Goal: Task Accomplishment & Management: Use online tool/utility

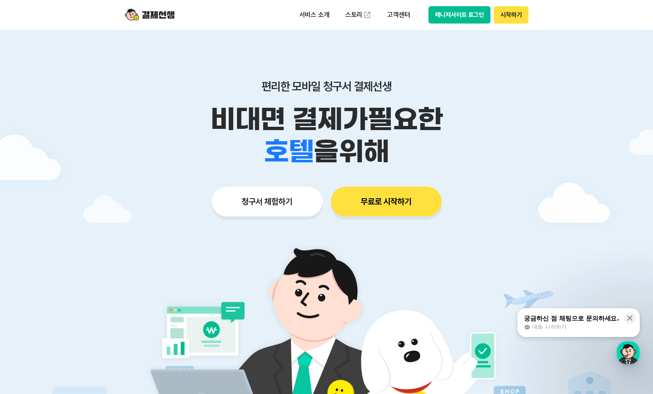
click at [441, 15] on button "매니저사이트 로그인" at bounding box center [459, 14] width 62 height 17
click at [456, 17] on button "매니저사이트 로그인" at bounding box center [459, 14] width 62 height 17
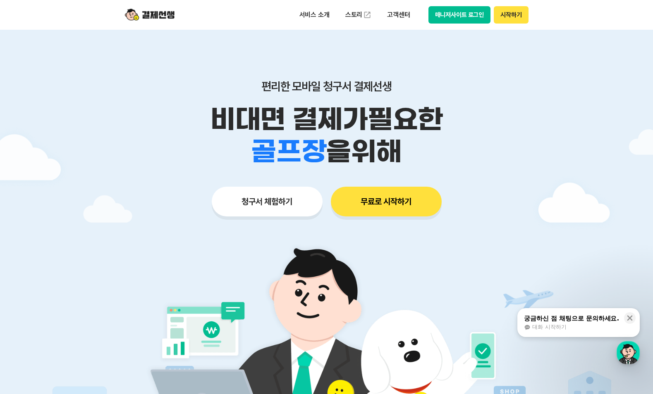
click at [456, 11] on button "매니저사이트 로그인" at bounding box center [459, 14] width 62 height 17
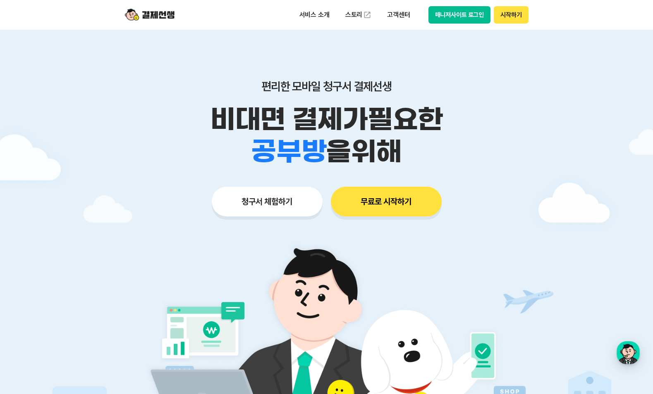
click at [455, 16] on button "매니저사이트 로그인" at bounding box center [459, 14] width 62 height 17
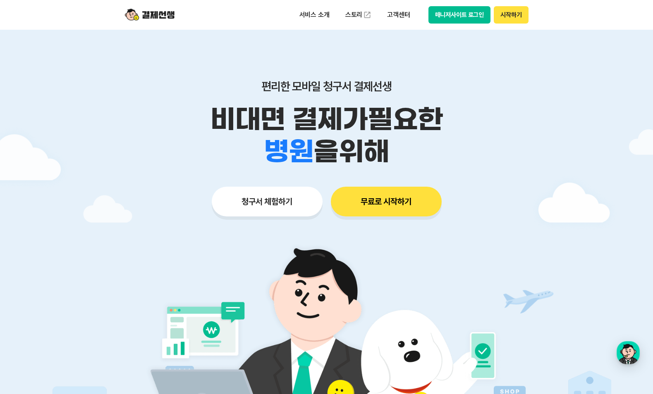
click at [441, 21] on button "매니저사이트 로그인" at bounding box center [459, 14] width 62 height 17
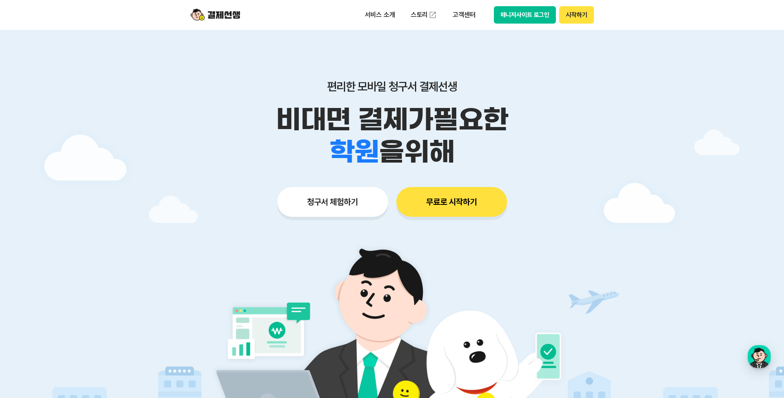
click at [537, 17] on button "매니저사이트 로그인" at bounding box center [525, 14] width 62 height 17
click at [527, 19] on button "매니저사이트 로그인" at bounding box center [525, 14] width 62 height 17
